Goal: Navigation & Orientation: Find specific page/section

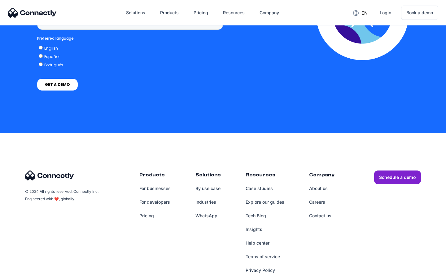
scroll to position [464, 0]
